Goal: Task Accomplishment & Management: Manage account settings

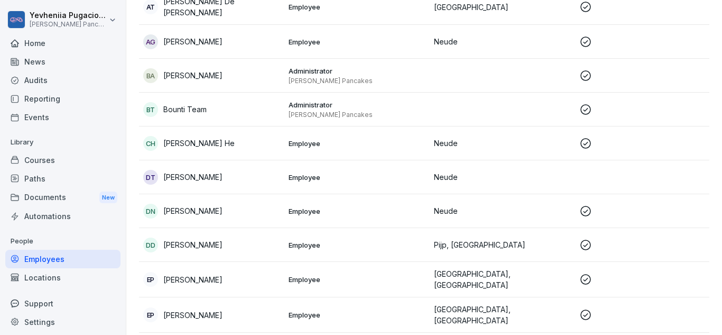
scroll to position [200, 0]
click at [223, 174] on p "[PERSON_NAME]" at bounding box center [192, 176] width 59 height 11
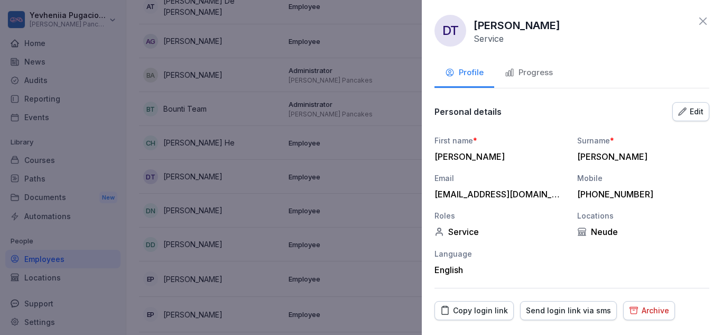
click at [542, 78] on div "Progress" at bounding box center [529, 73] width 48 height 12
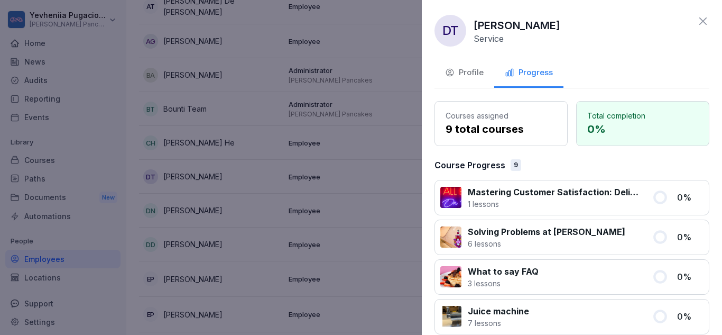
click at [700, 18] on icon at bounding box center [703, 21] width 13 height 13
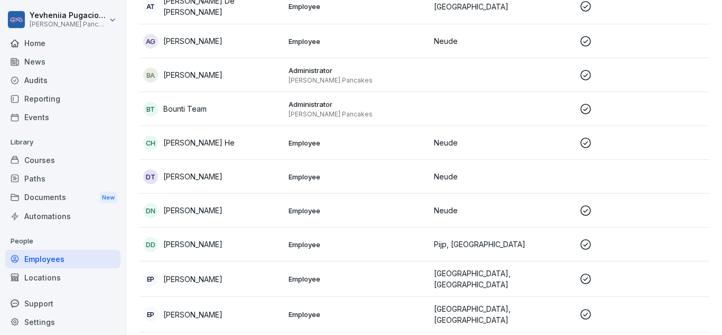
click at [42, 160] on div "Courses" at bounding box center [62, 160] width 115 height 19
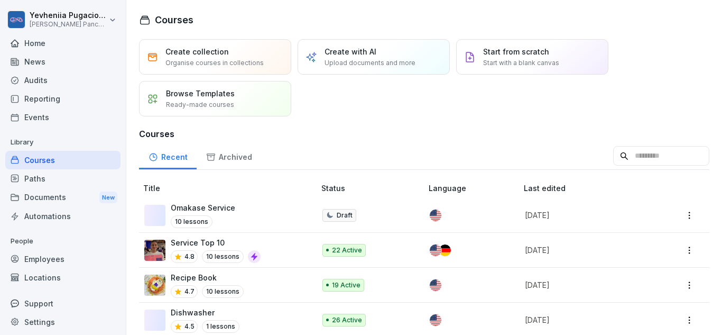
click at [50, 186] on div "Paths" at bounding box center [62, 178] width 115 height 19
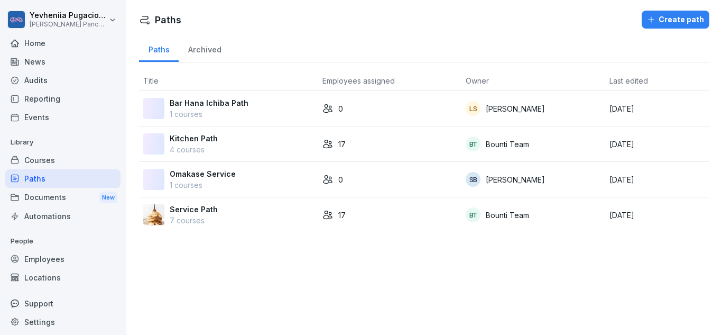
click at [209, 202] on td "Service Path 7 courses" at bounding box center [228, 214] width 179 height 35
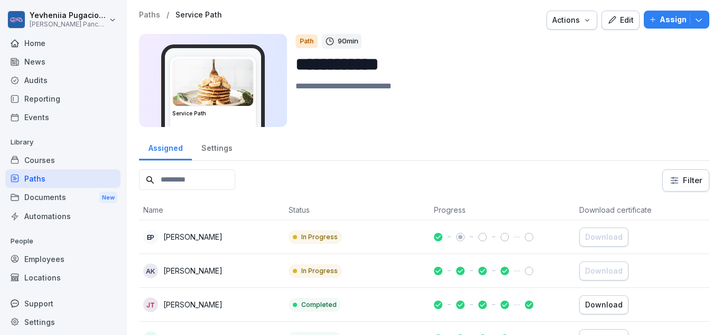
click at [662, 18] on p "Assign" at bounding box center [673, 20] width 27 height 12
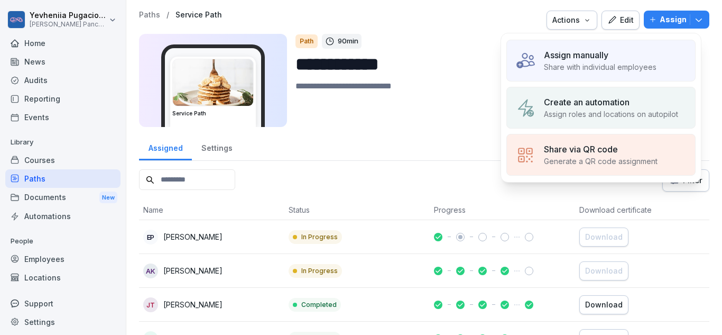
click at [603, 59] on p "Assign manually" at bounding box center [576, 55] width 65 height 13
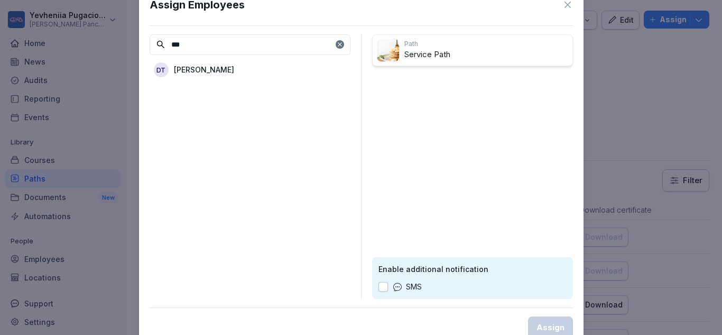
type input "***"
click at [283, 63] on div "DT [PERSON_NAME]" at bounding box center [250, 69] width 201 height 19
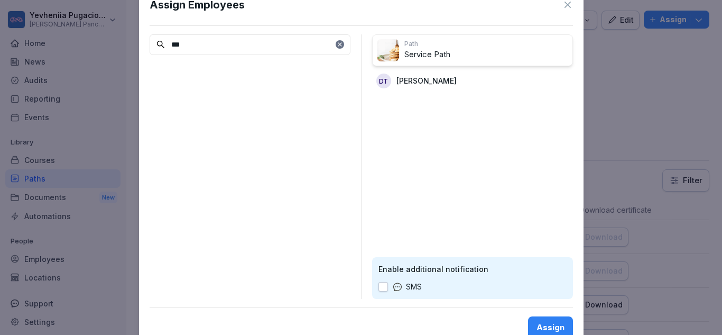
click at [548, 321] on button "Assign" at bounding box center [550, 327] width 45 height 22
